Goal: Task Accomplishment & Management: Use online tool/utility

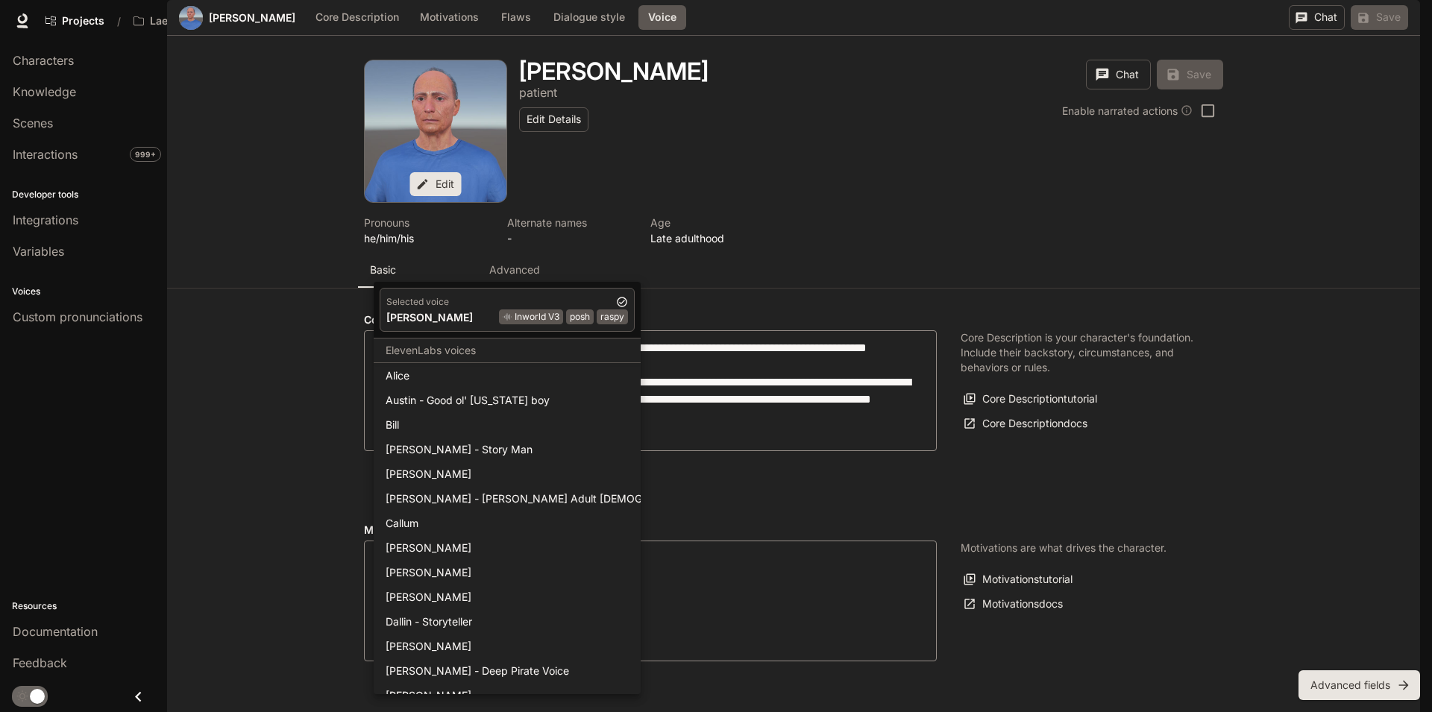
scroll to position [1653, 0]
click at [458, 268] on div at bounding box center [716, 356] width 1432 height 712
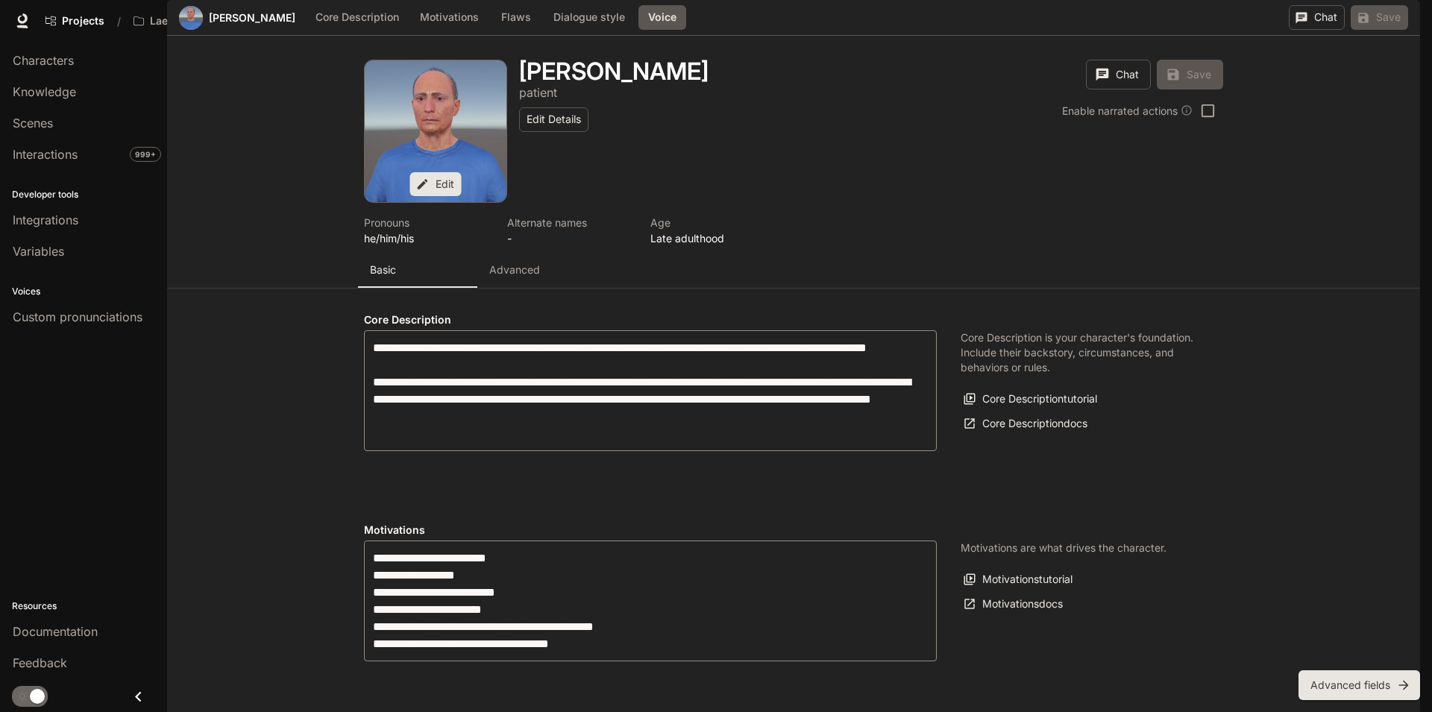
click at [574, 143] on body "Skip to main content Projects / Laerdal Character Studio Character Studio Porta…" at bounding box center [716, 356] width 1432 height 712
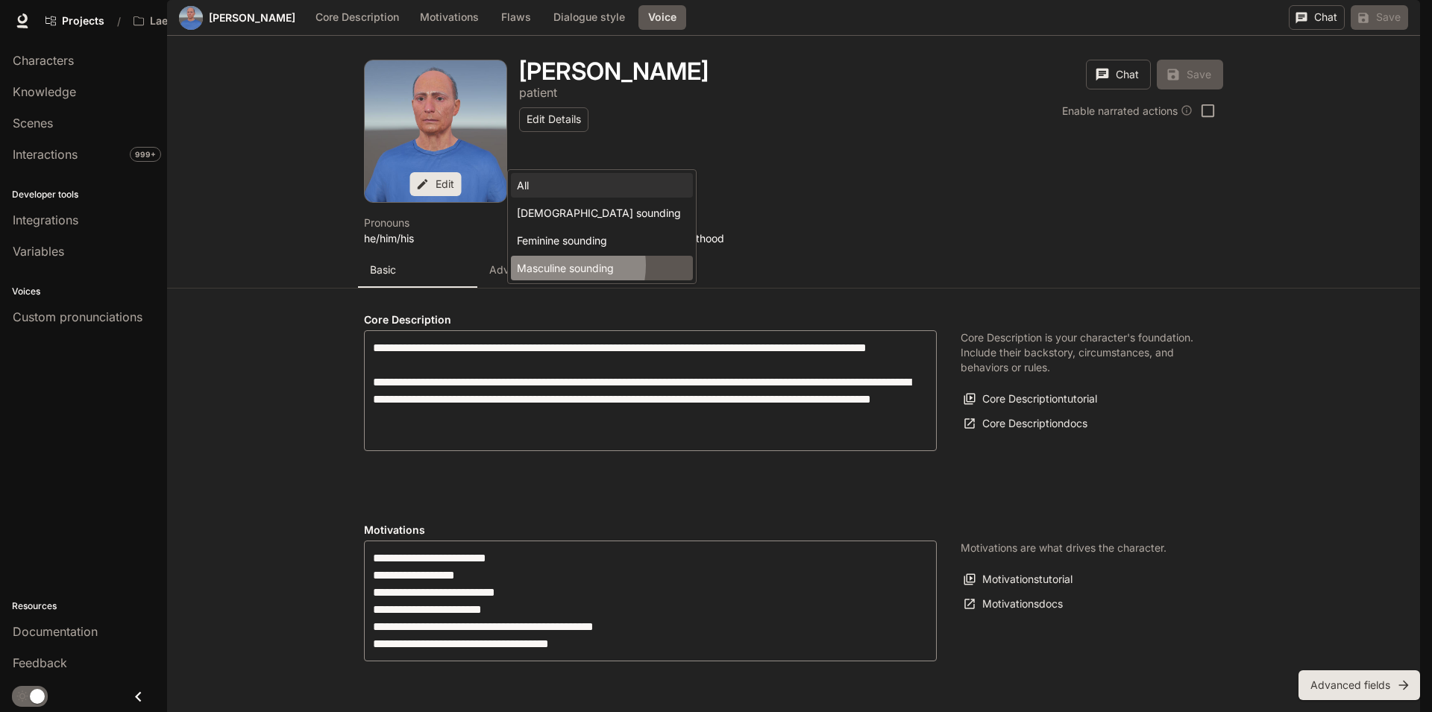
click at [557, 266] on li "Masculine sounding" at bounding box center [602, 268] width 182 height 25
type input "**********"
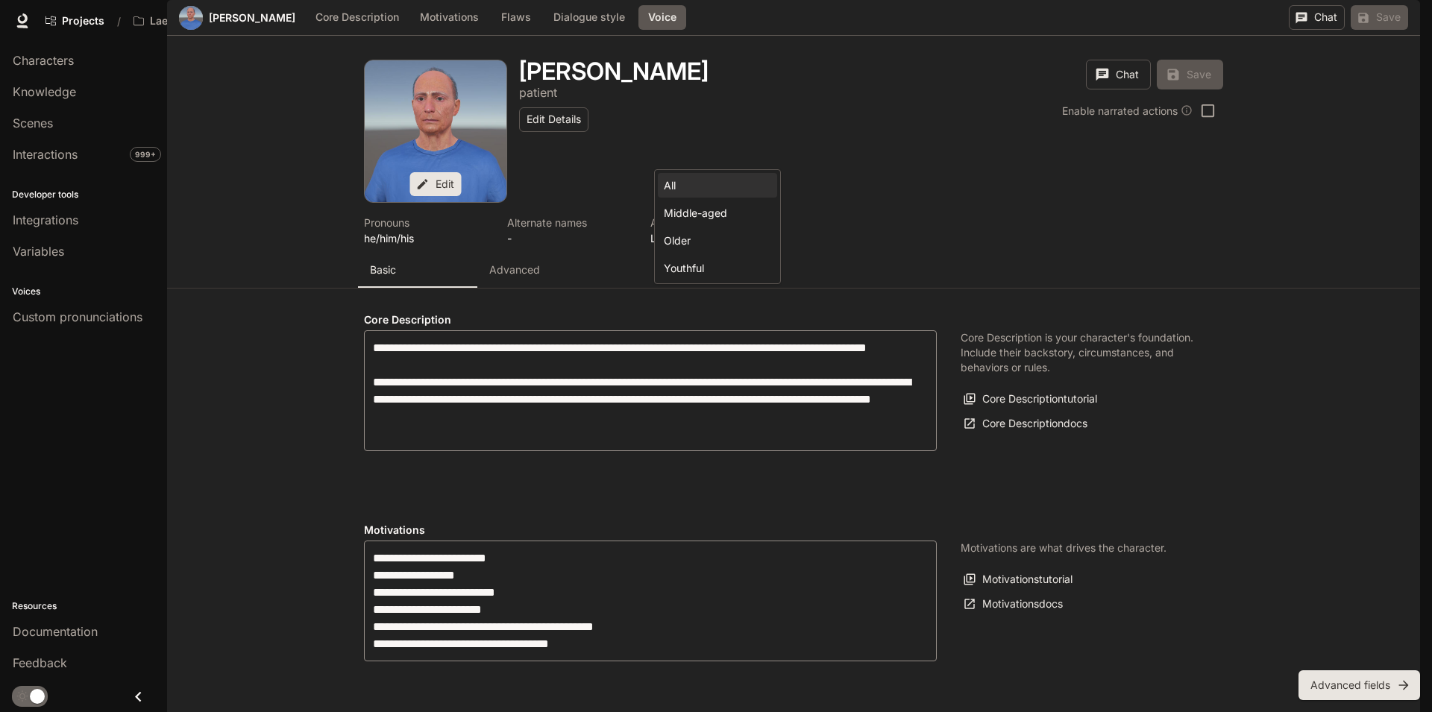
click at [709, 145] on body "Skip to main content Projects / Laerdal Character Studio Character Studio Porta…" at bounding box center [716, 356] width 1432 height 712
click at [719, 242] on li "Older" at bounding box center [717, 240] width 119 height 25
type input "**********"
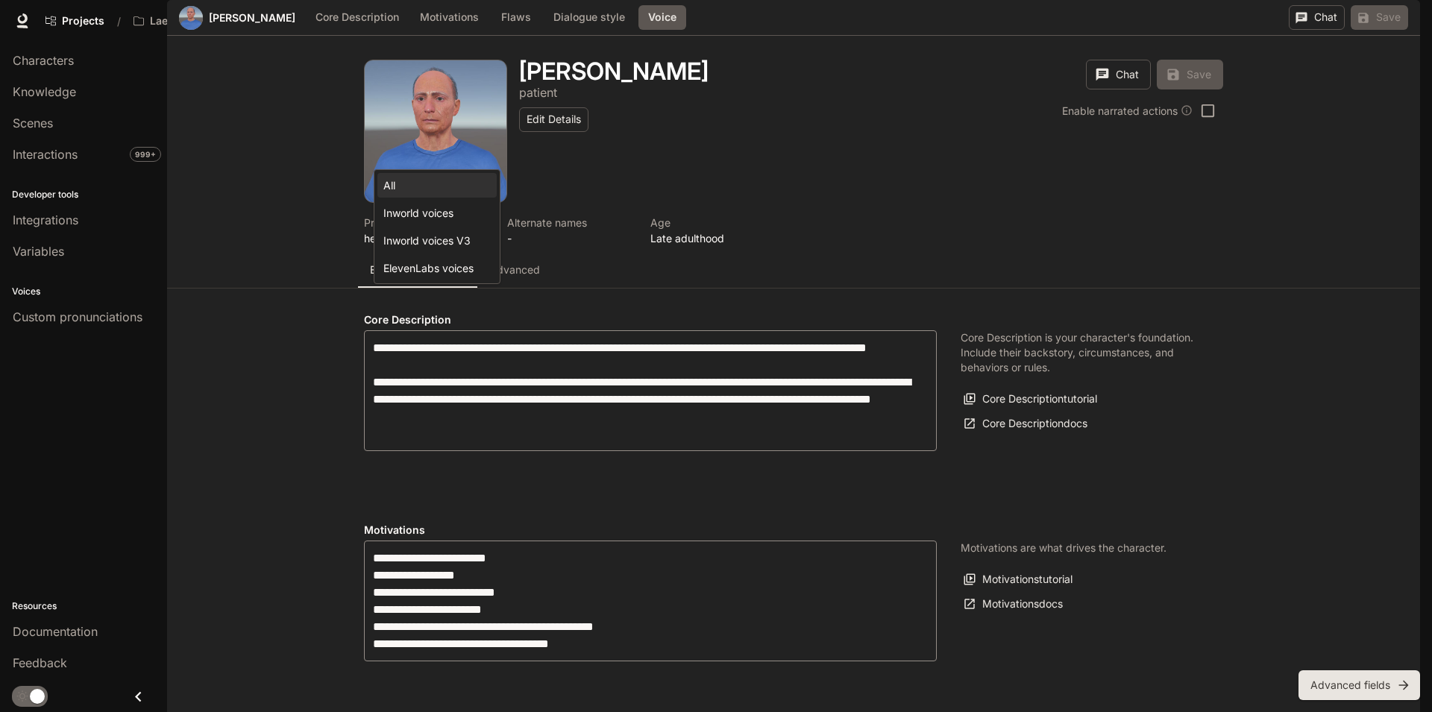
click at [447, 143] on body "Skip to main content Projects / Laerdal Character Studio Character Studio Porta…" at bounding box center [716, 356] width 1432 height 712
click at [453, 143] on div at bounding box center [716, 356] width 1432 height 712
click at [469, 259] on body "Skip to main content Projects / Laerdal Character Studio Character Studio Porta…" at bounding box center [716, 356] width 1432 height 712
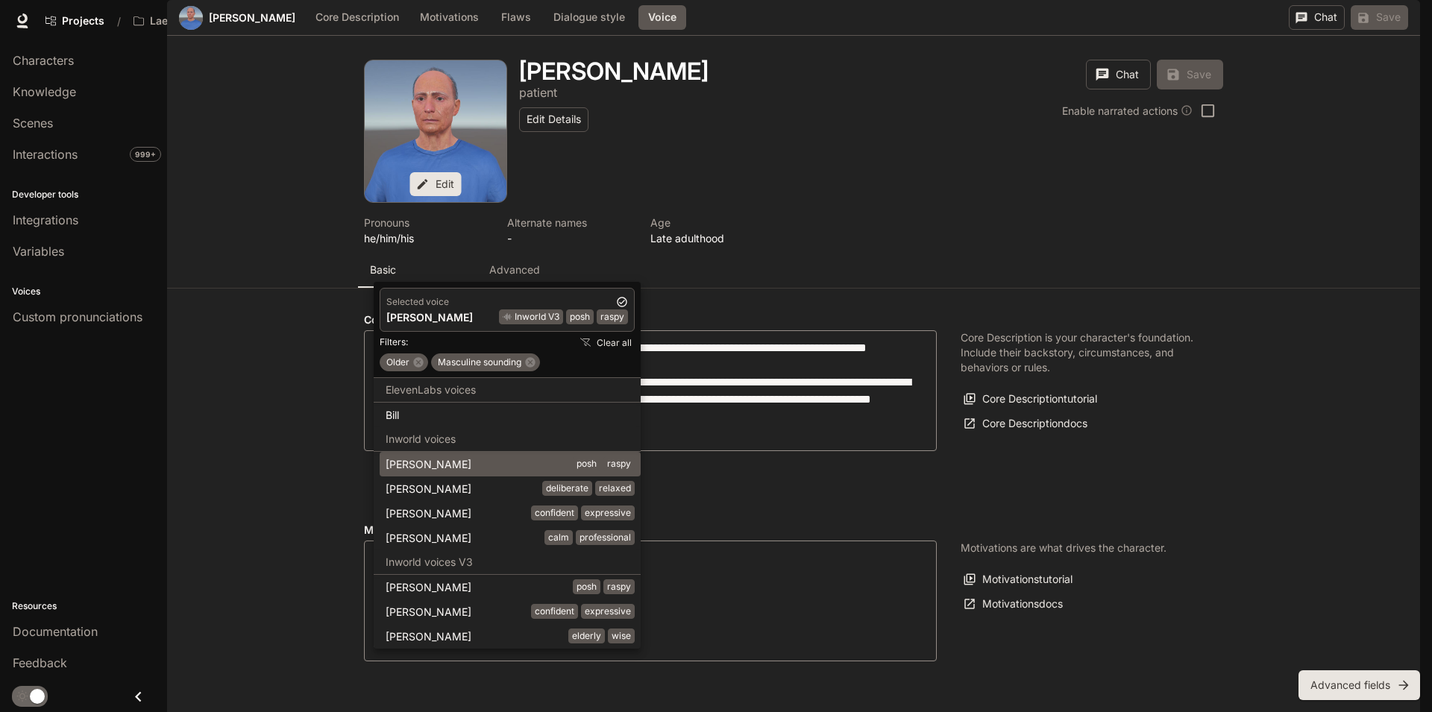
click at [459, 463] on div "[PERSON_NAME] posh raspy" at bounding box center [510, 465] width 249 height 16
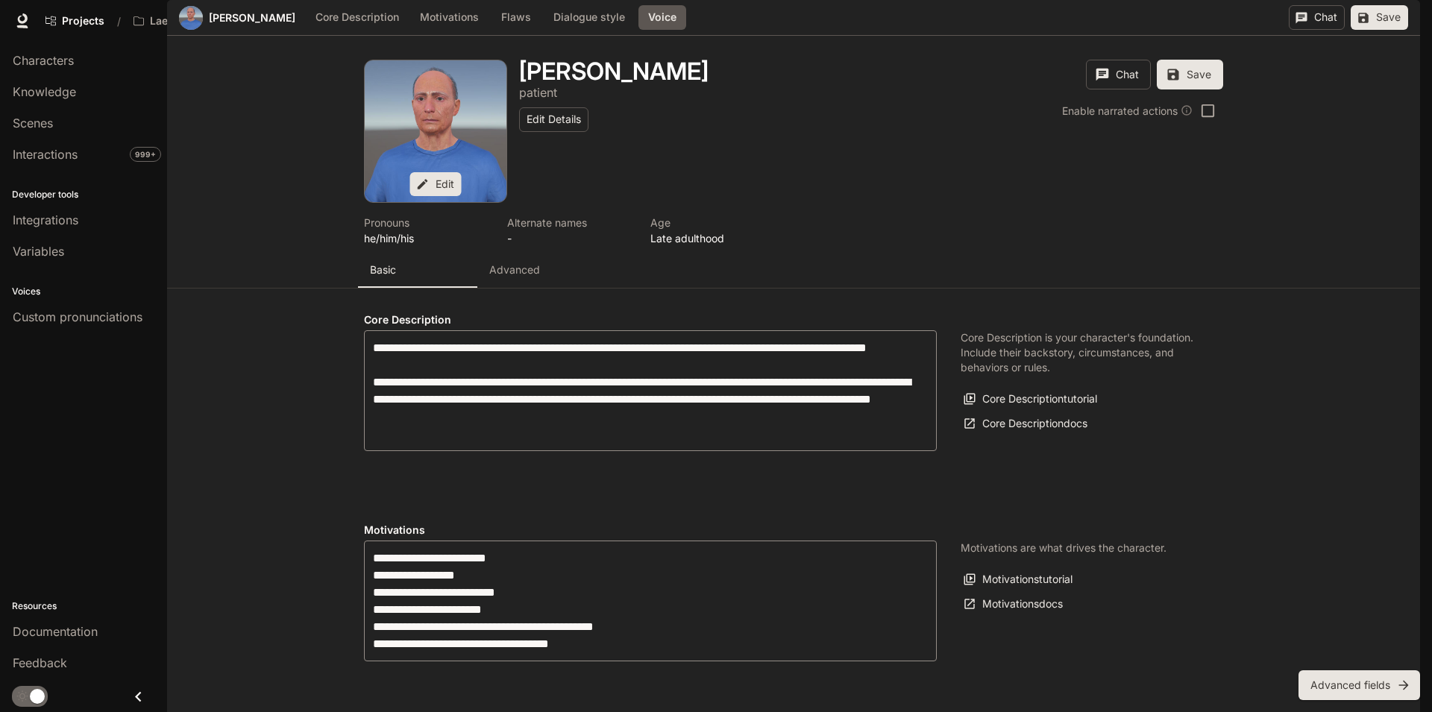
type input "**********"
click at [1376, 30] on button "Save" at bounding box center [1379, 17] width 57 height 25
click at [430, 261] on body "Skip to main content Projects / Laerdal Character Studio Character Studio Porta…" at bounding box center [716, 356] width 1432 height 712
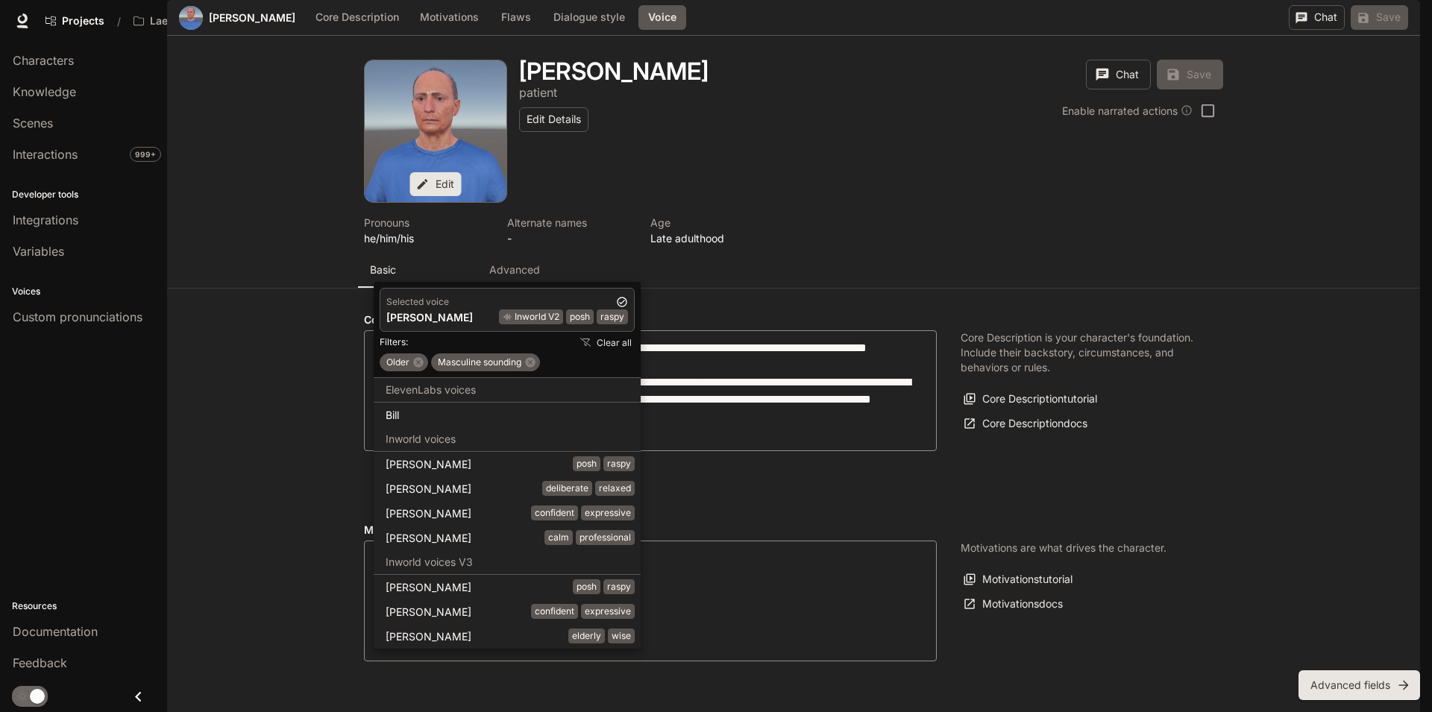
click at [422, 318] on div "[PERSON_NAME] Inworld V2 posh raspy" at bounding box center [507, 318] width 242 height 16
click at [307, 287] on div at bounding box center [716, 356] width 1432 height 712
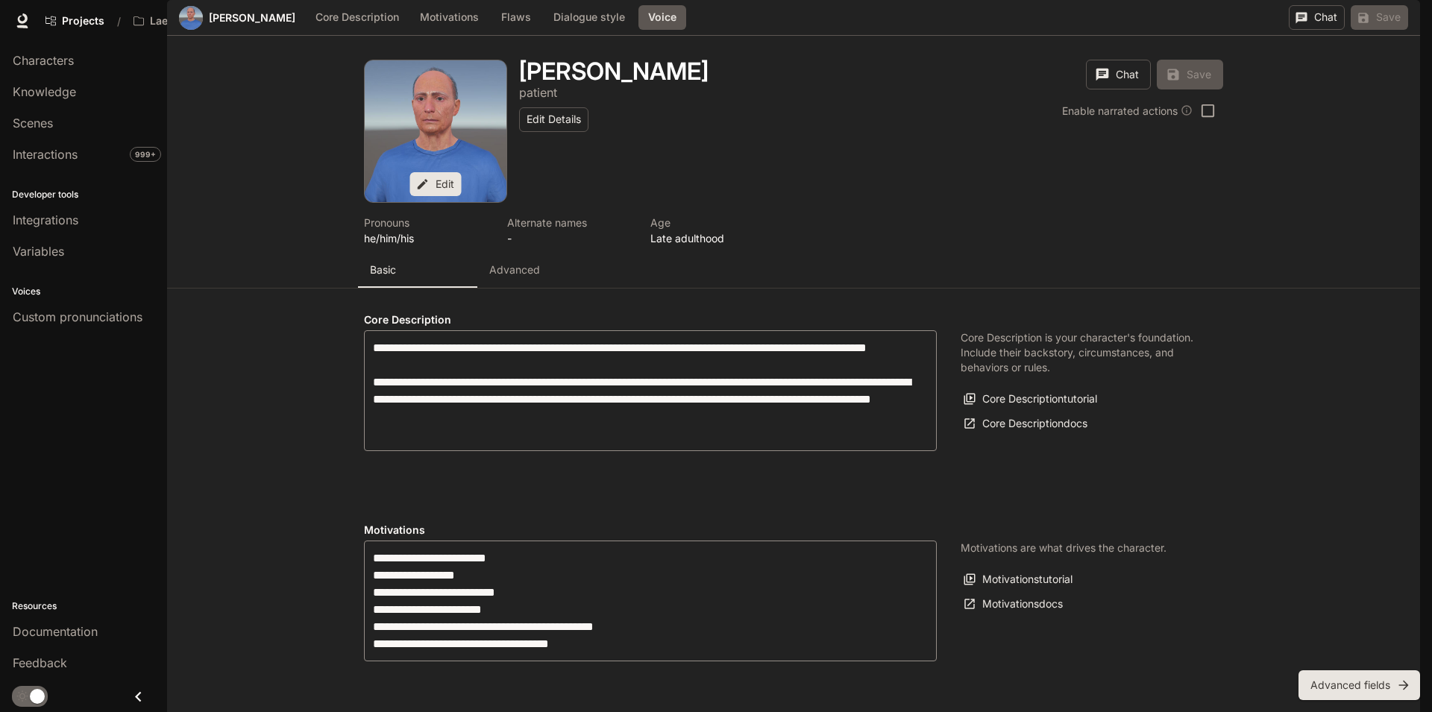
type input "**********"
click at [410, 263] on body "Skip to main content Projects / Laerdal Character Studio Character Studio Porta…" at bounding box center [716, 356] width 1432 height 712
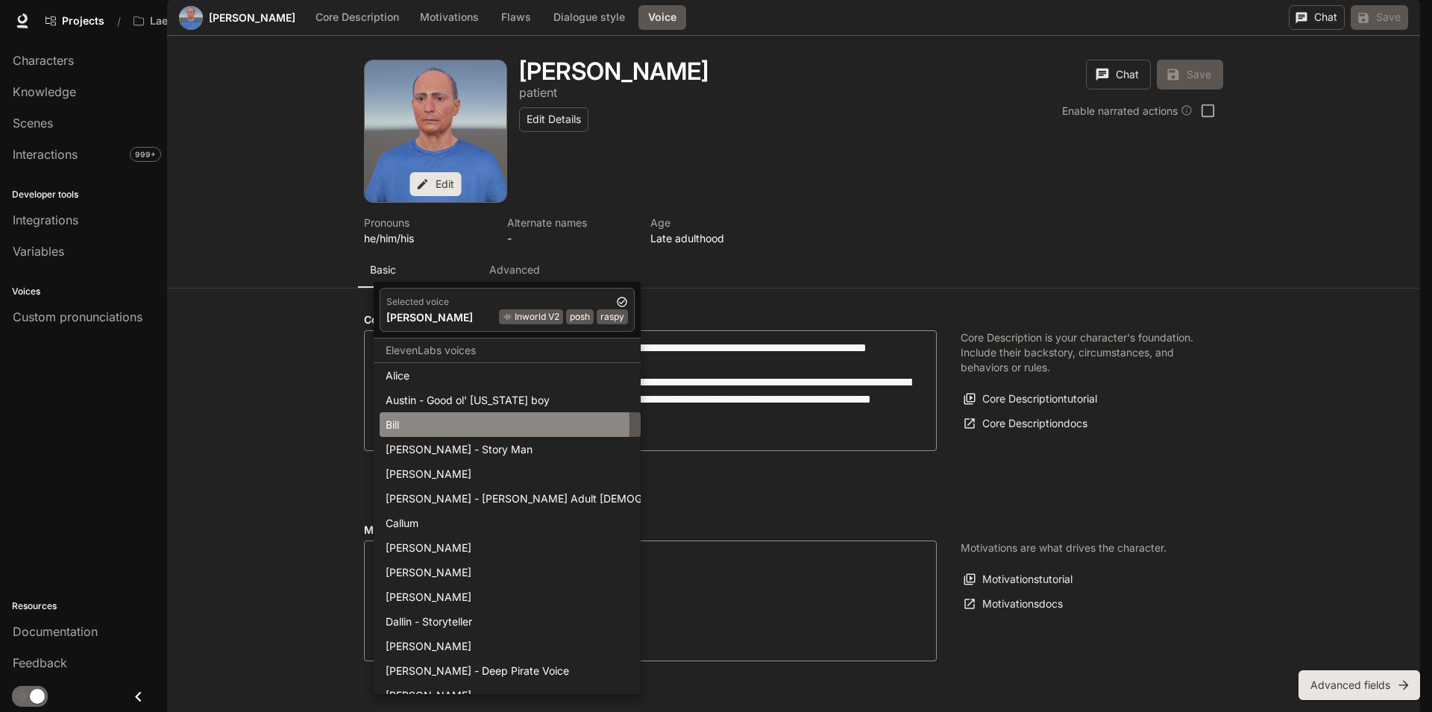
click at [398, 425] on div "Bill" at bounding box center [510, 425] width 249 height 16
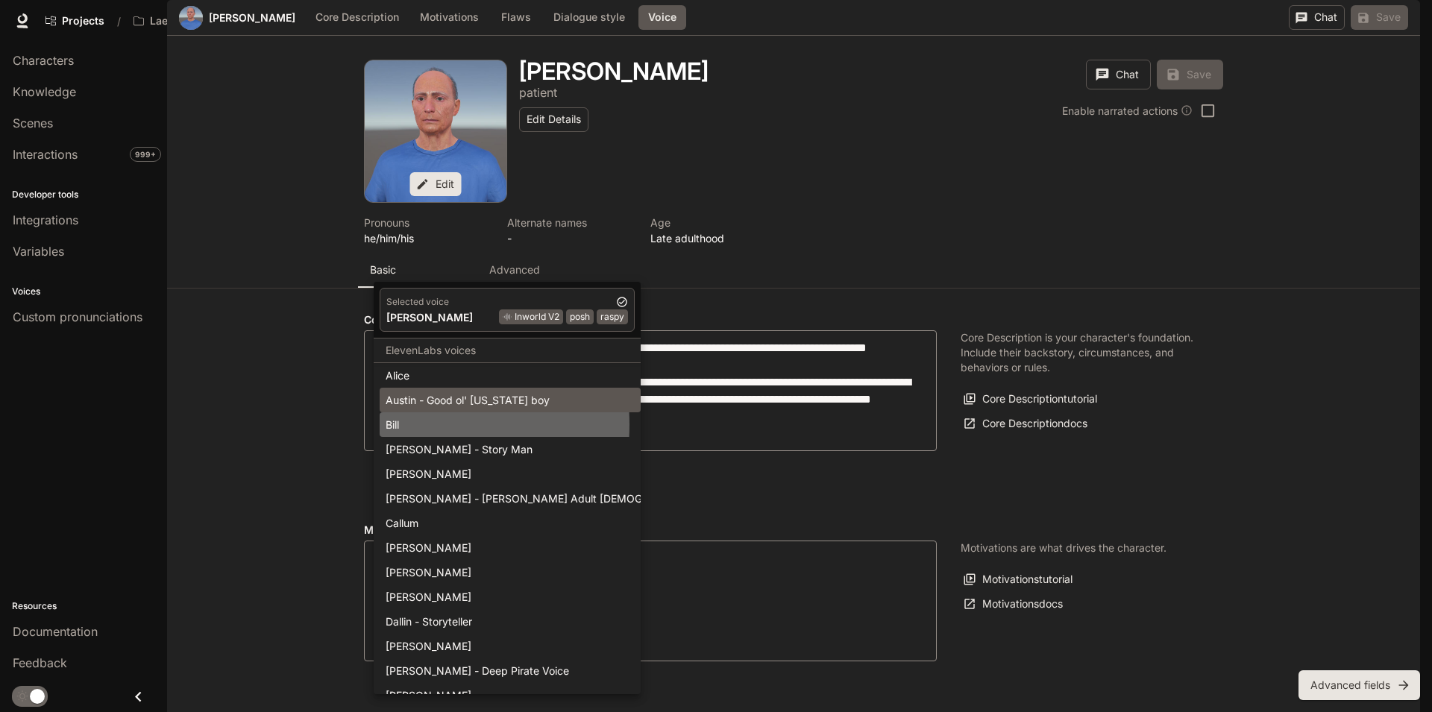
type input "**********"
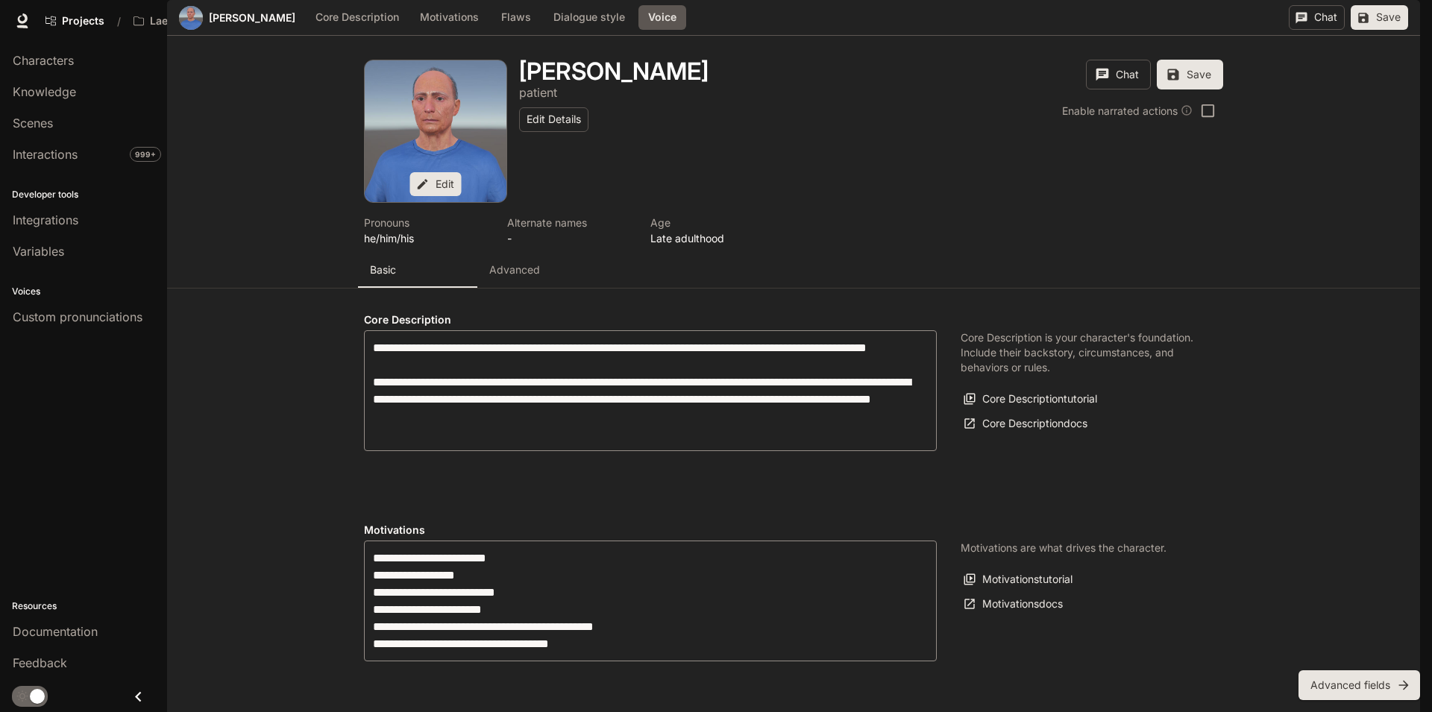
click at [1370, 30] on button "Save" at bounding box center [1379, 17] width 57 height 25
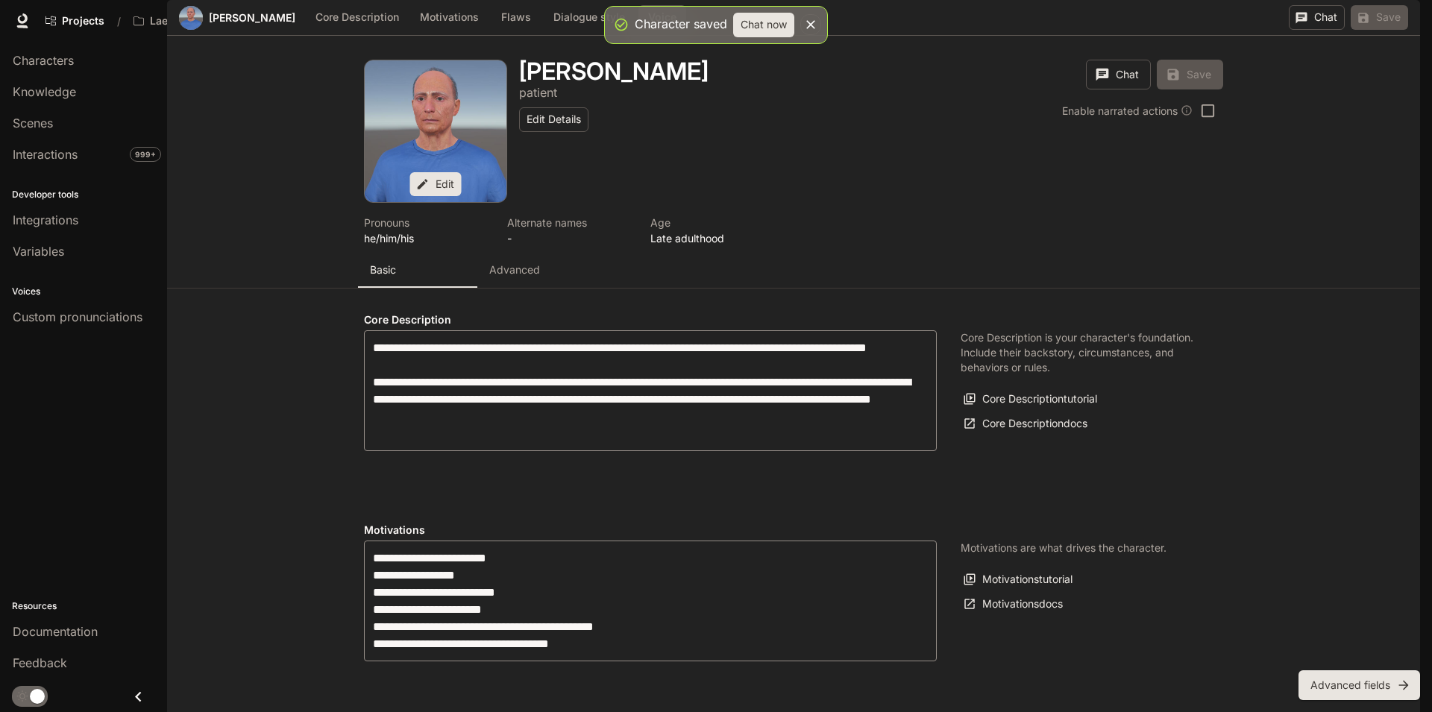
click at [513, 262] on body "Character saved Chat now Skip to main content Projects / Laerdal Character Stud…" at bounding box center [716, 356] width 1432 height 712
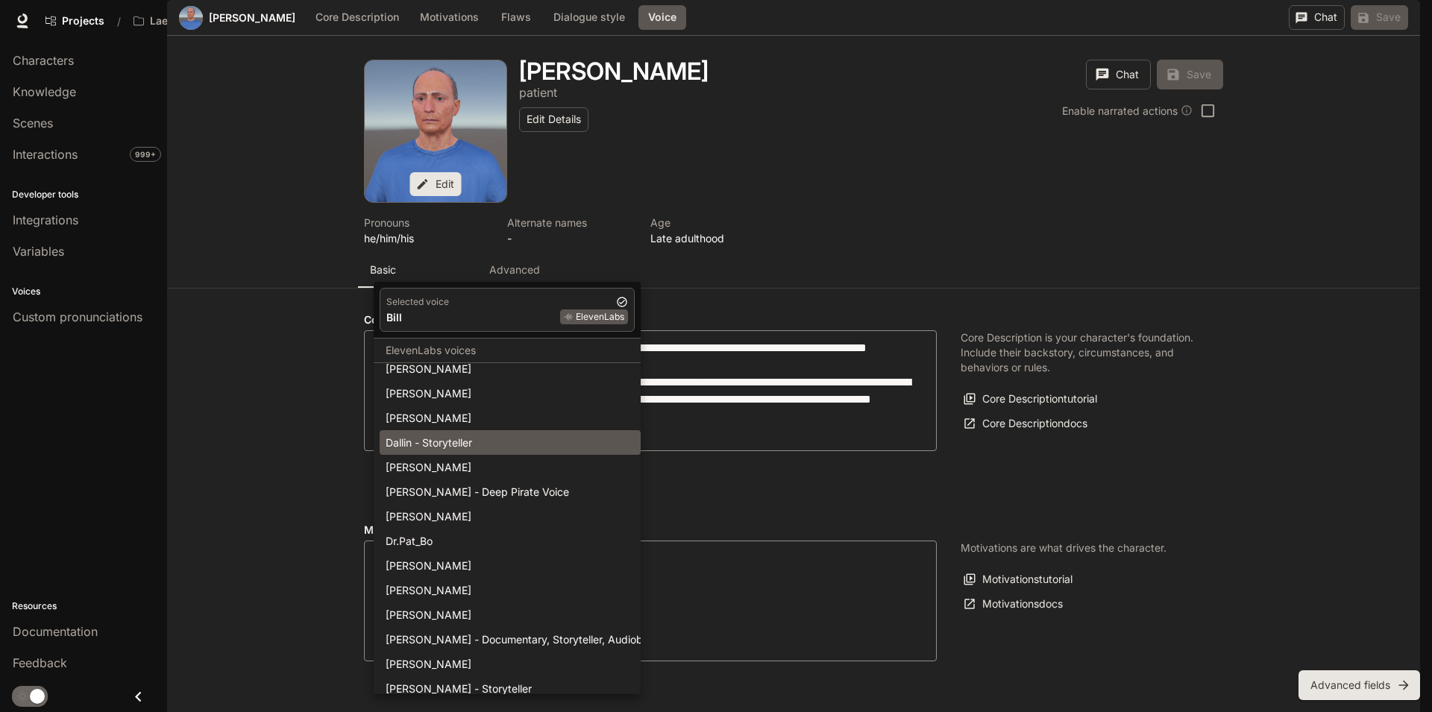
scroll to position [0, 0]
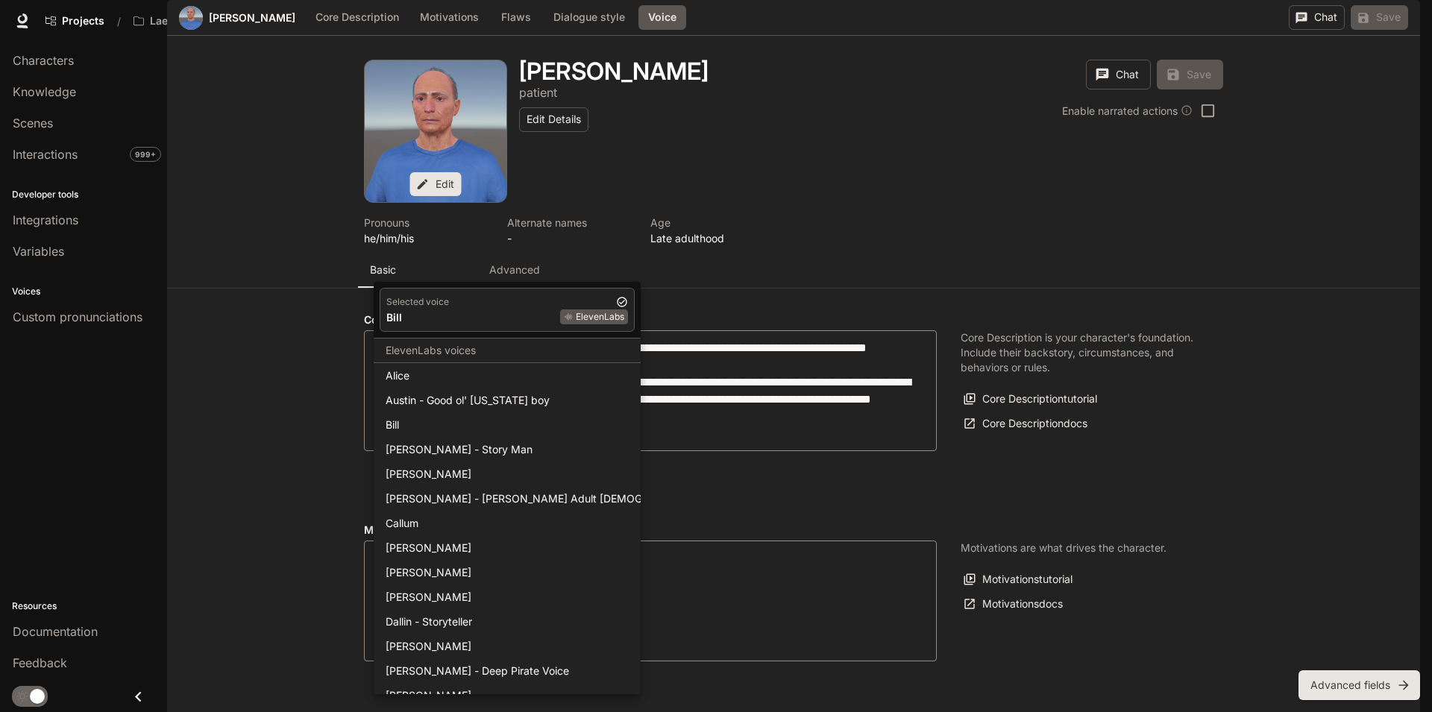
click at [280, 456] on div at bounding box center [716, 356] width 1432 height 712
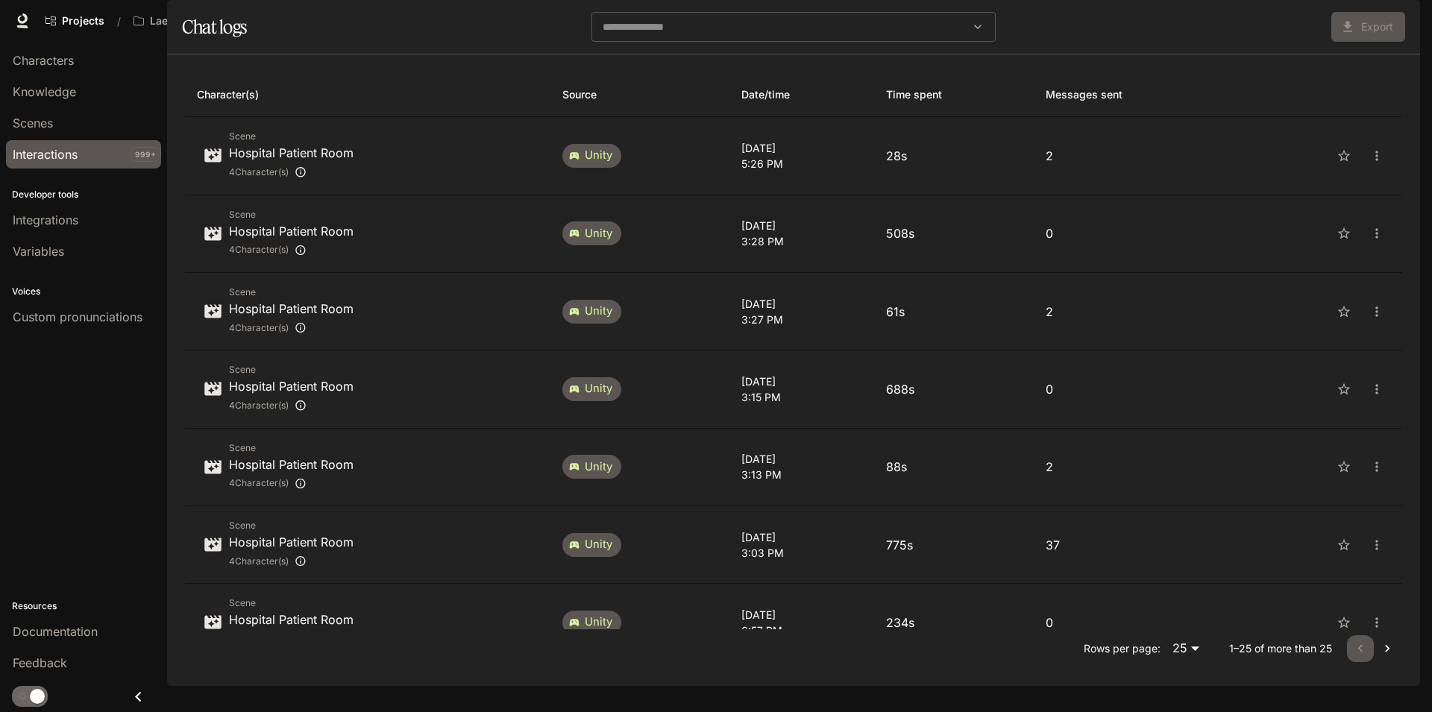
scroll to position [90, 0]
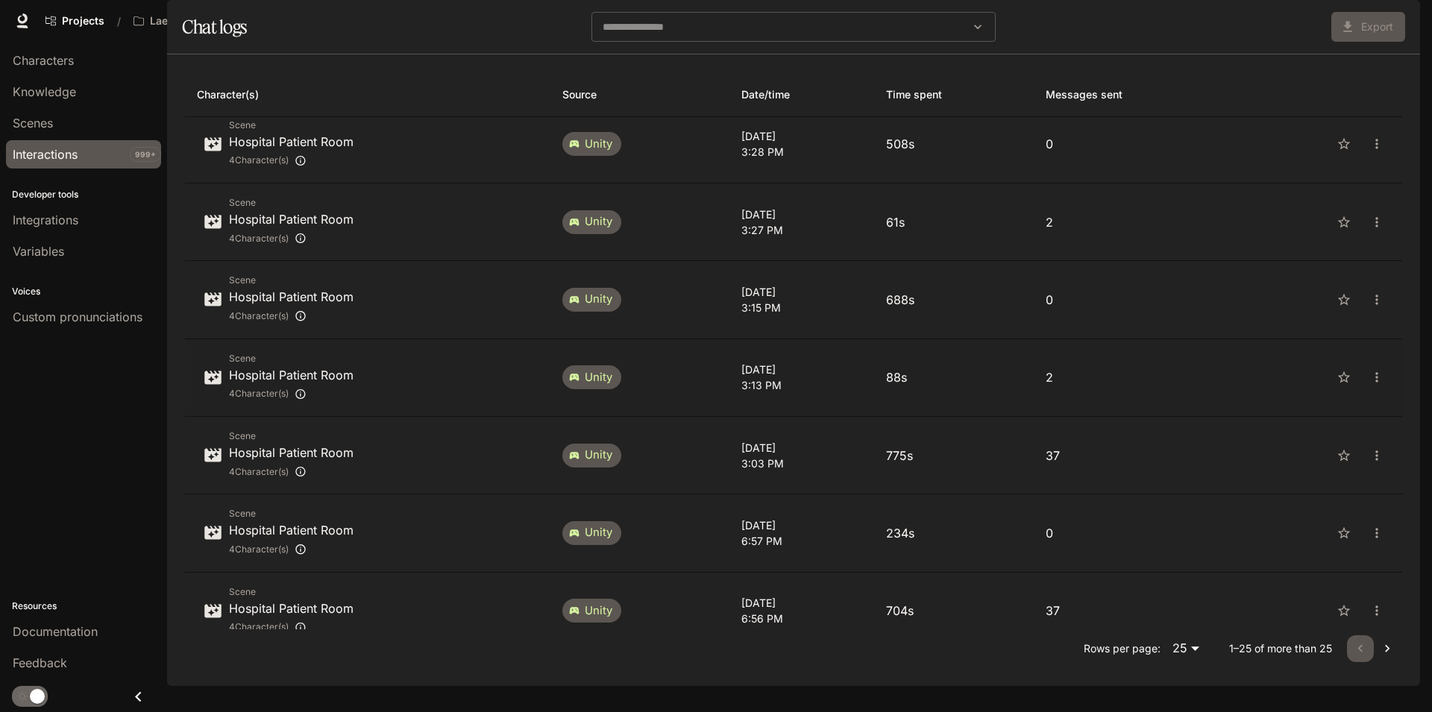
click at [485, 404] on div "Scene Hospital Patient Room 4 Character(s)" at bounding box center [368, 377] width 342 height 53
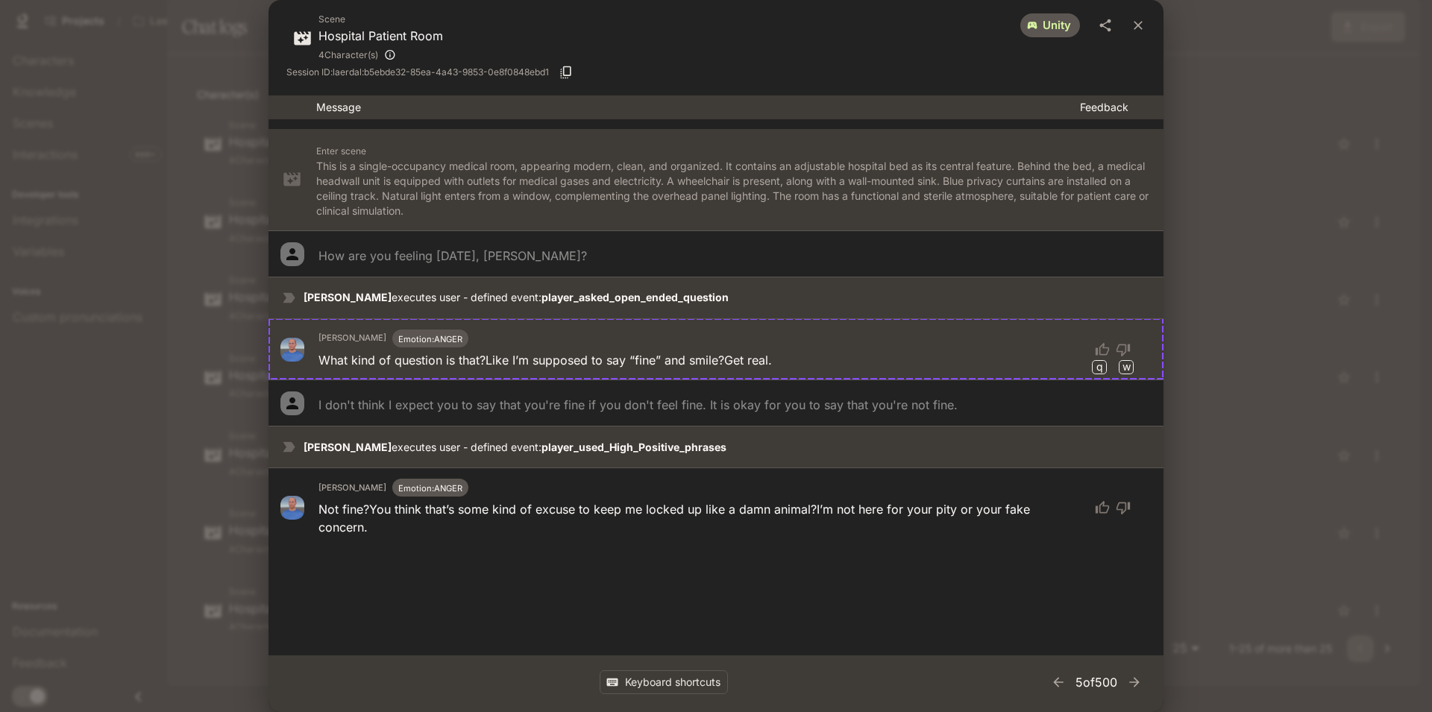
click at [1209, 192] on div "Scene Hospital Patient Room 4 Character(s) unity Session ID: laerdal:b5ebde32-8…" at bounding box center [716, 356] width 1432 height 712
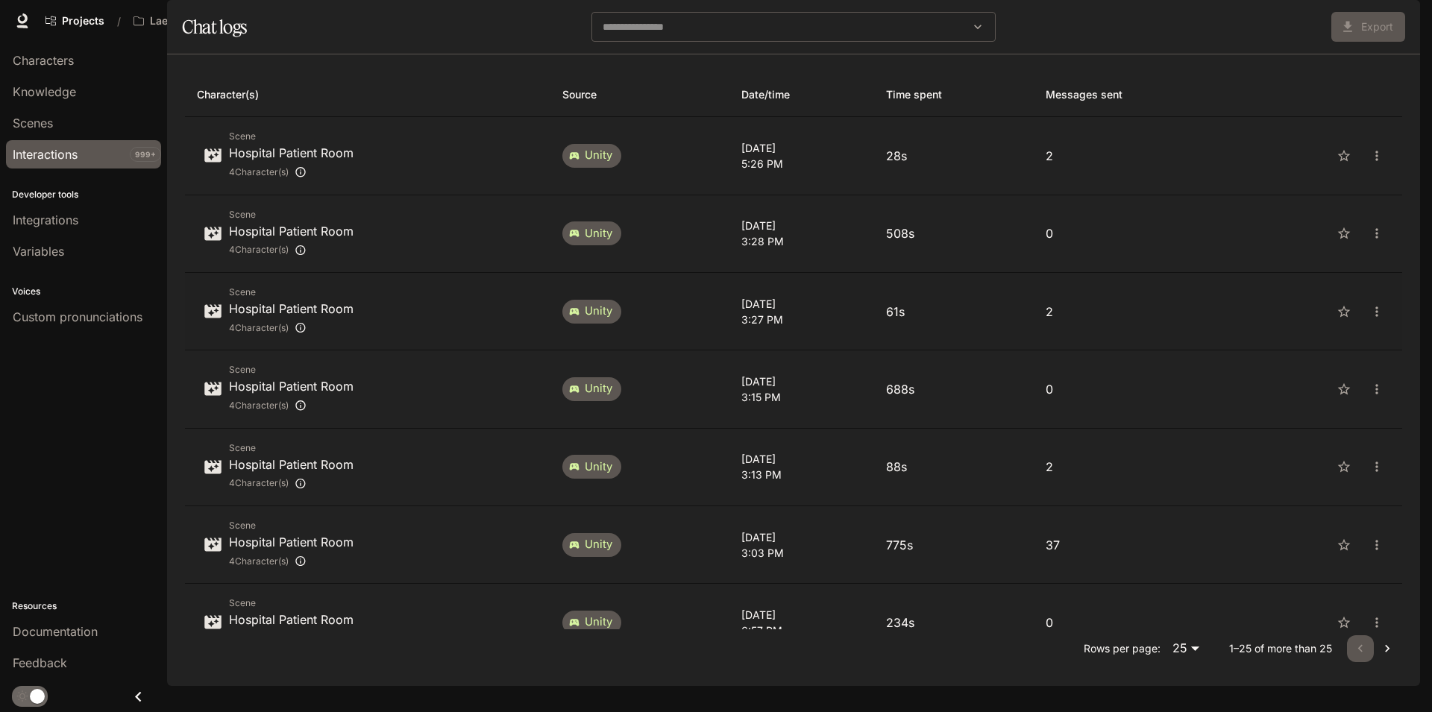
click at [1106, 321] on p "2" at bounding box center [1135, 312] width 178 height 18
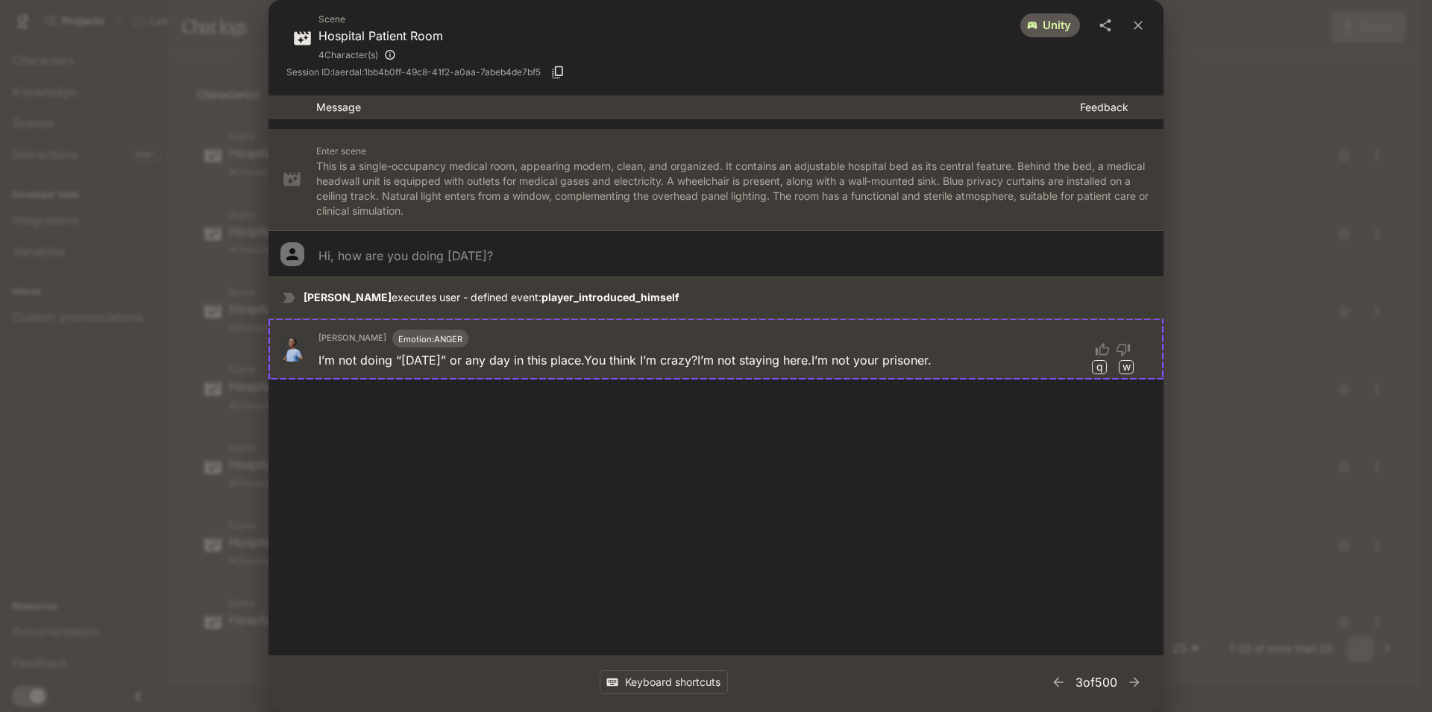
click at [1295, 101] on div "Scene Hospital Patient Room 4 Character(s) unity Session ID: laerdal:1bb4b0ff-4…" at bounding box center [716, 356] width 1432 height 712
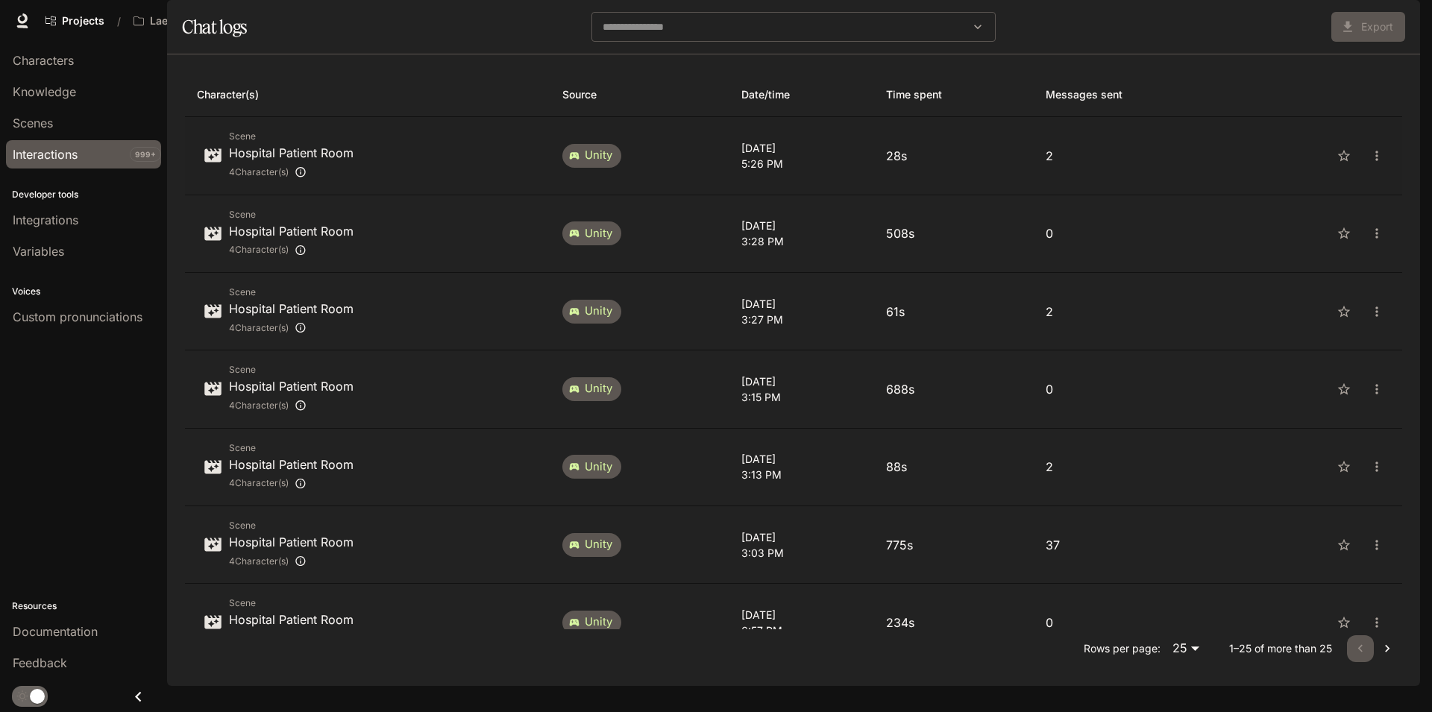
click at [1022, 186] on td "28s" at bounding box center [954, 156] width 160 height 78
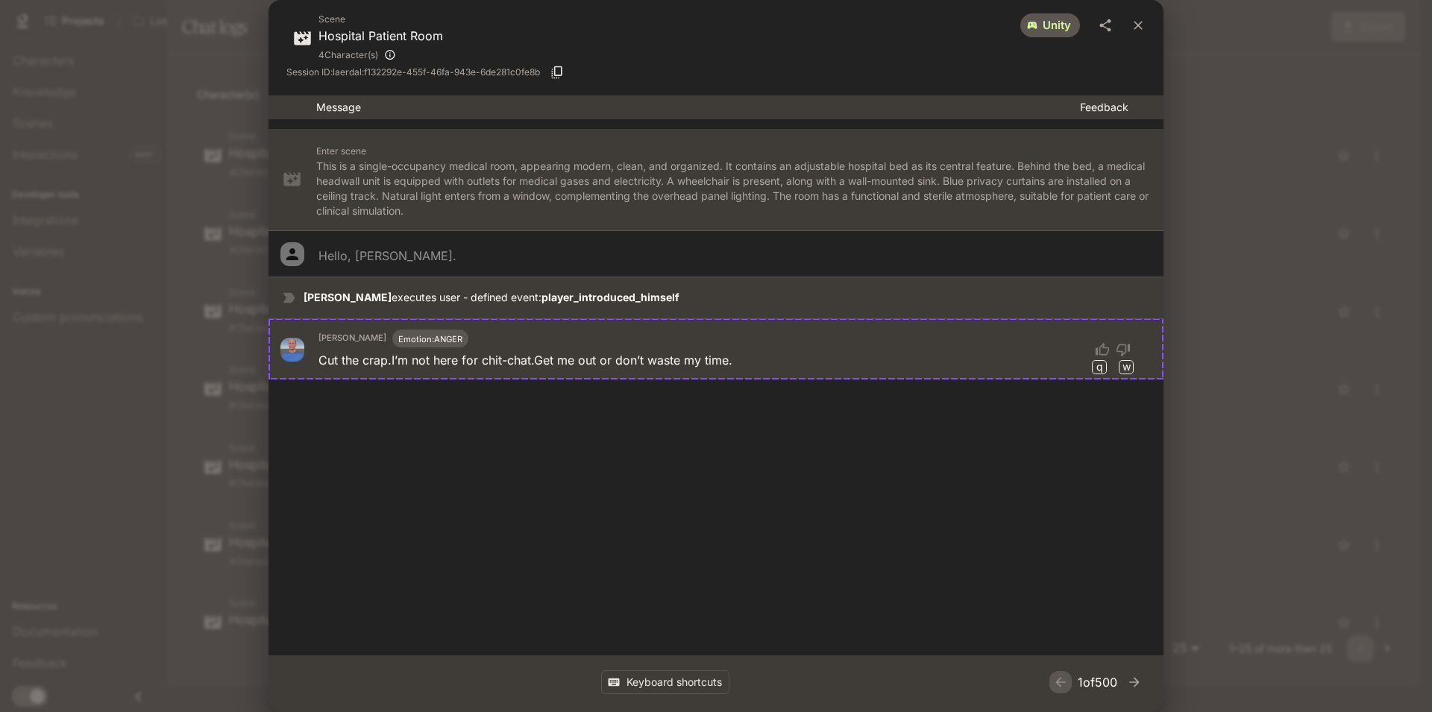
click at [1285, 129] on div "Scene Hospital Patient Room 4 Character(s) unity Session ID: laerdal:f132292e-4…" at bounding box center [716, 356] width 1432 height 712
